Goal: Contribute content

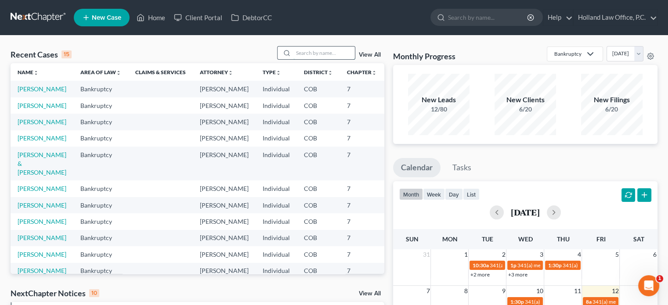
click at [301, 52] on input "search" at bounding box center [325, 53] width 62 height 13
type input "c"
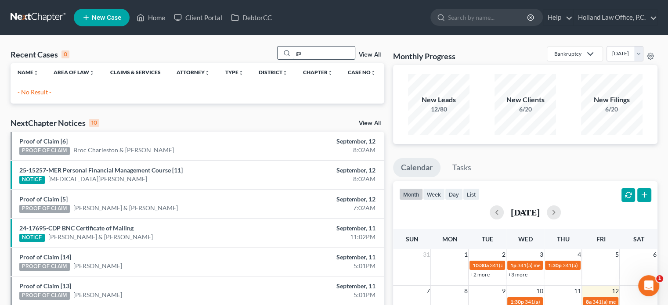
type input "g"
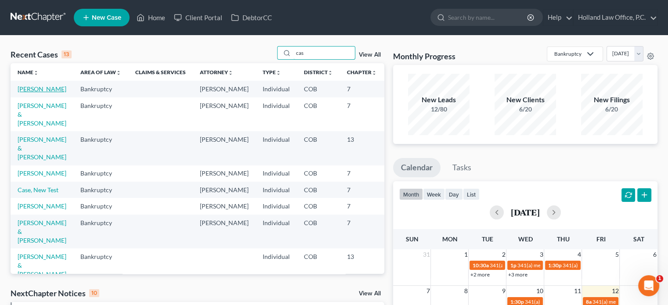
type input "cas"
click at [24, 91] on link "[PERSON_NAME]" at bounding box center [42, 88] width 49 height 7
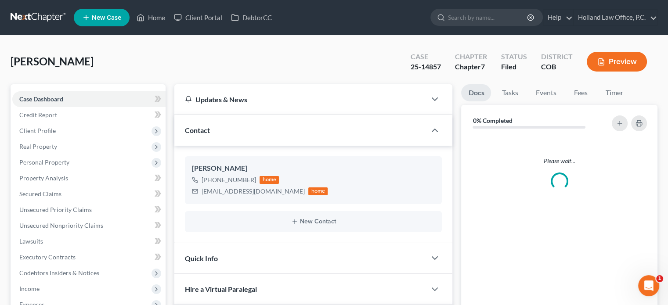
scroll to position [85, 0]
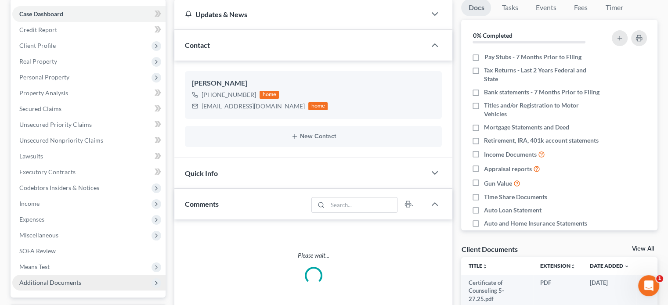
click at [72, 279] on span "Additional Documents" at bounding box center [50, 282] width 62 height 7
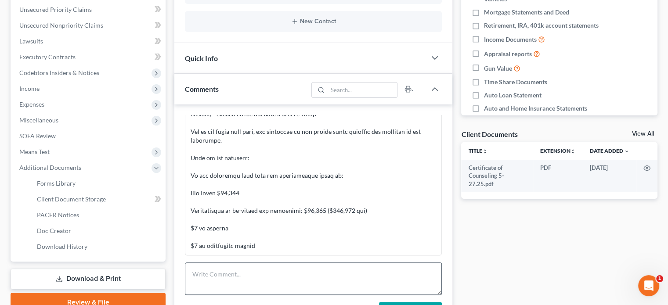
scroll to position [220, 0]
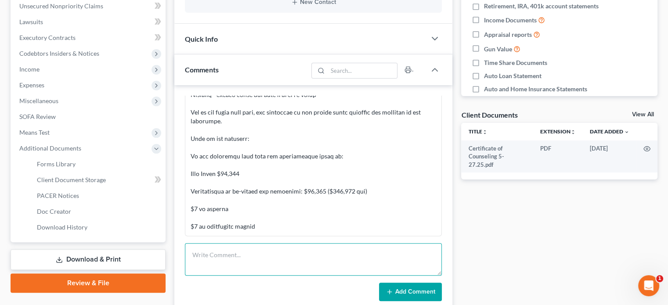
click at [214, 253] on textarea at bounding box center [313, 259] width 257 height 33
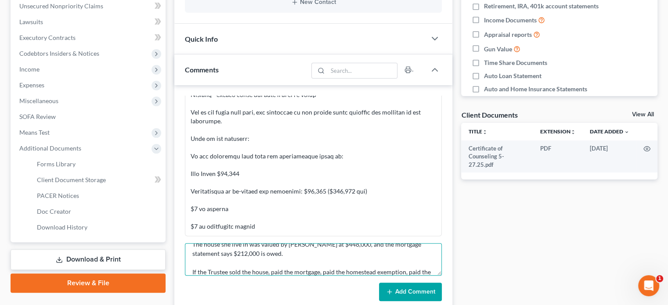
scroll to position [20, 0]
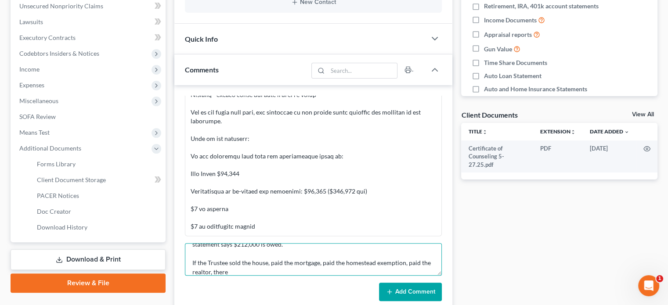
drag, startPoint x: 406, startPoint y: 262, endPoint x: 424, endPoint y: 276, distance: 22.0
click at [406, 262] on textarea "The house she live in was valued by [PERSON_NAME] at $448,000, and the mortgage…" at bounding box center [313, 259] width 257 height 33
click at [261, 271] on textarea "The house she live in was valued by [PERSON_NAME] at $448,000, and the mortgage…" at bounding box center [313, 259] width 257 height 33
type textarea "The house she live in was valued by [PERSON_NAME] at $448,000, and the mortgage…"
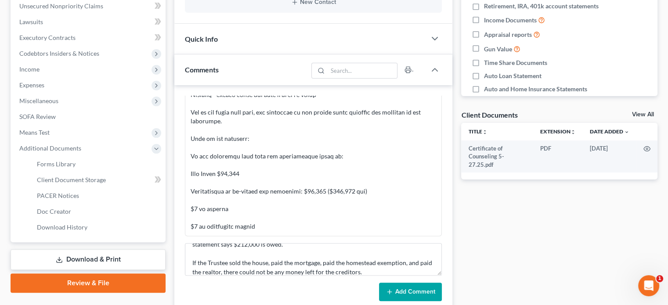
click at [414, 291] on button "Add Comment" at bounding box center [410, 292] width 63 height 18
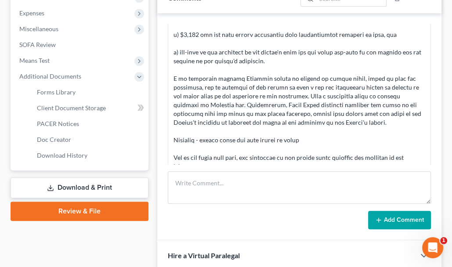
scroll to position [1485, 0]
